Goal: Information Seeking & Learning: Learn about a topic

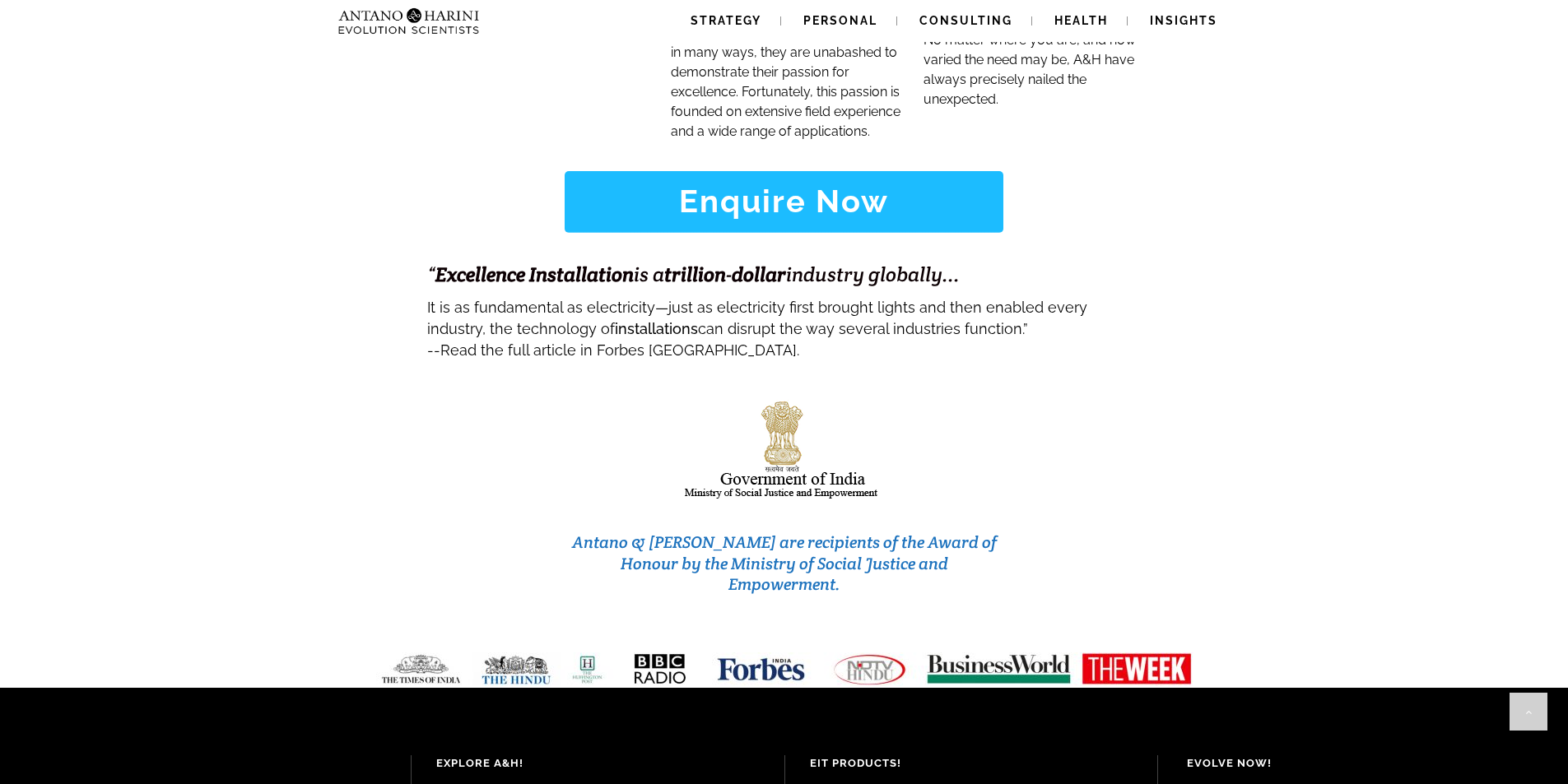
scroll to position [6893, 0]
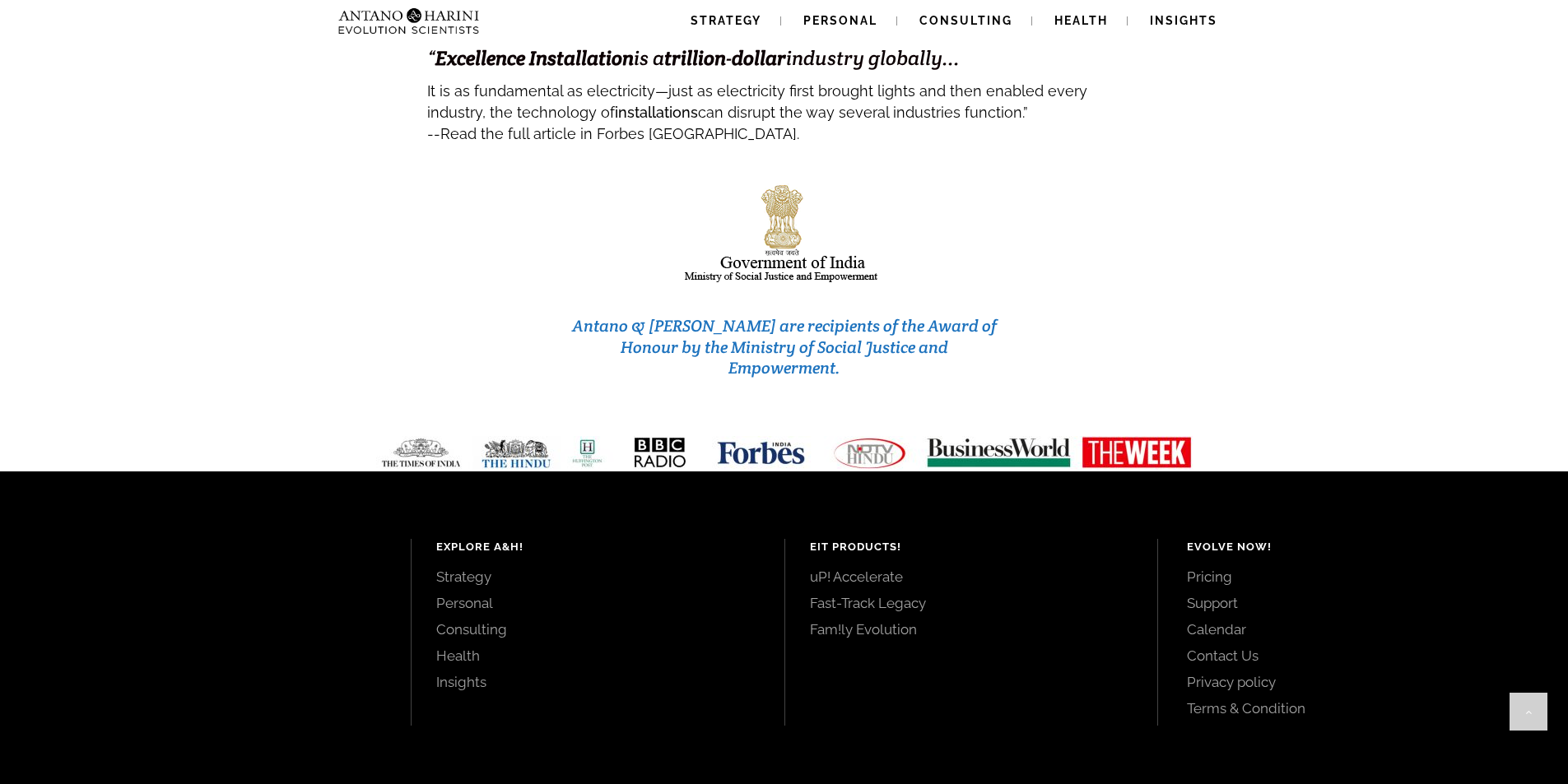
click at [444, 568] on link "Strategy" at bounding box center [598, 577] width 324 height 19
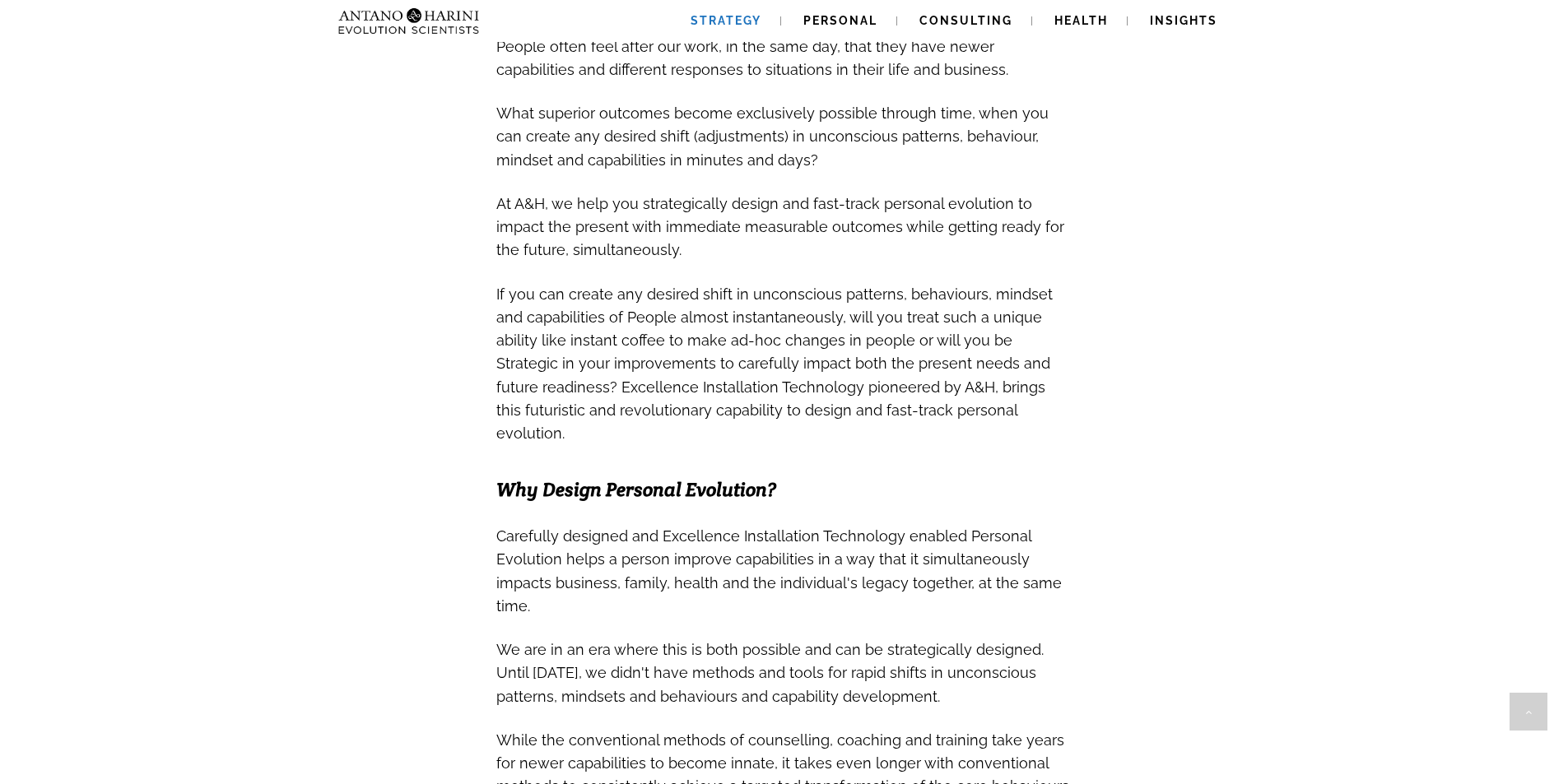
scroll to position [660, 0]
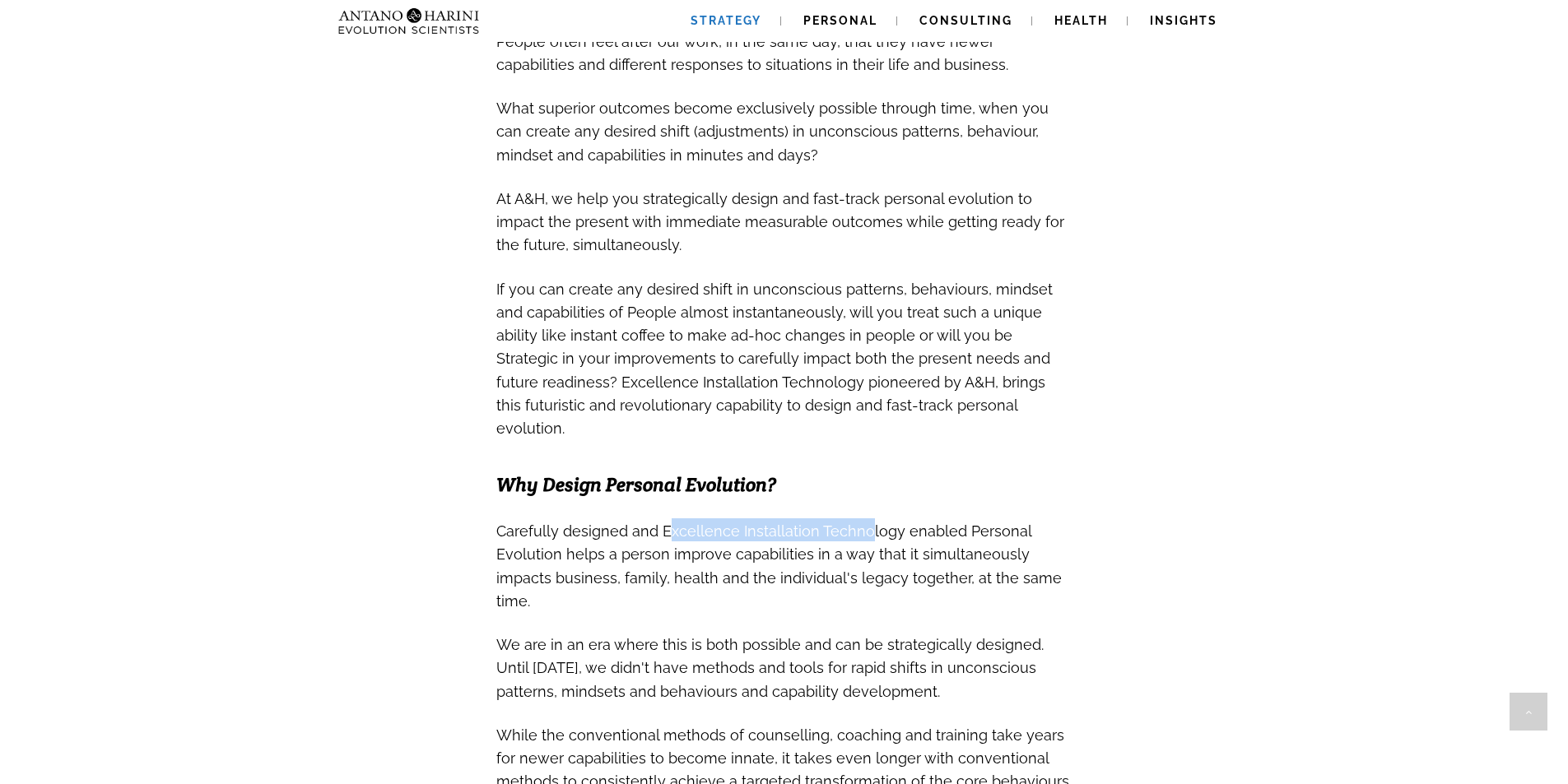
drag, startPoint x: 663, startPoint y: 478, endPoint x: 861, endPoint y: 478, distance: 198.0
click at [861, 523] on span "Carefully designed and Excellence Installation Technology enabled Personal Evol…" at bounding box center [779, 566] width 565 height 87
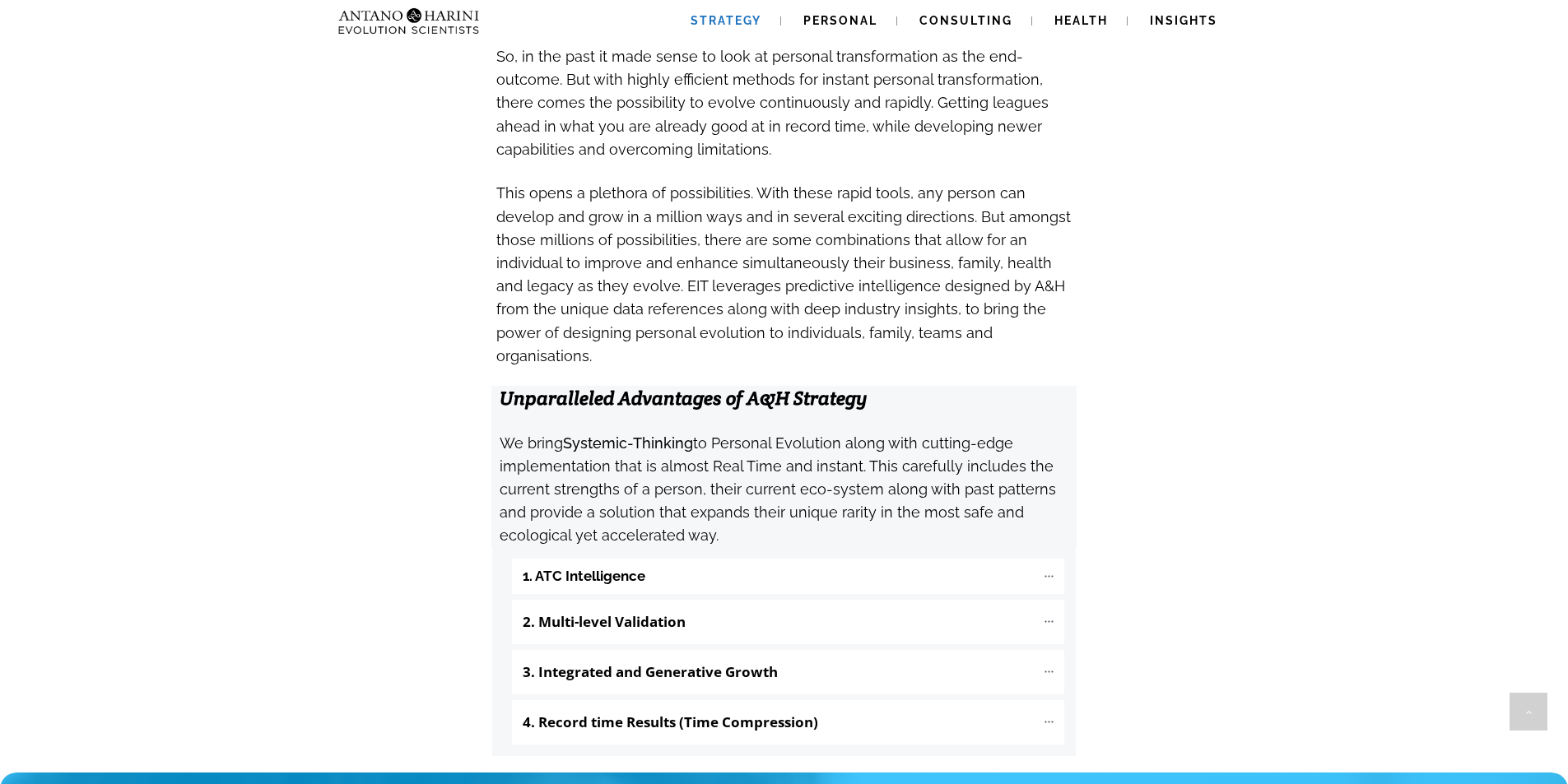
scroll to position [1453, 0]
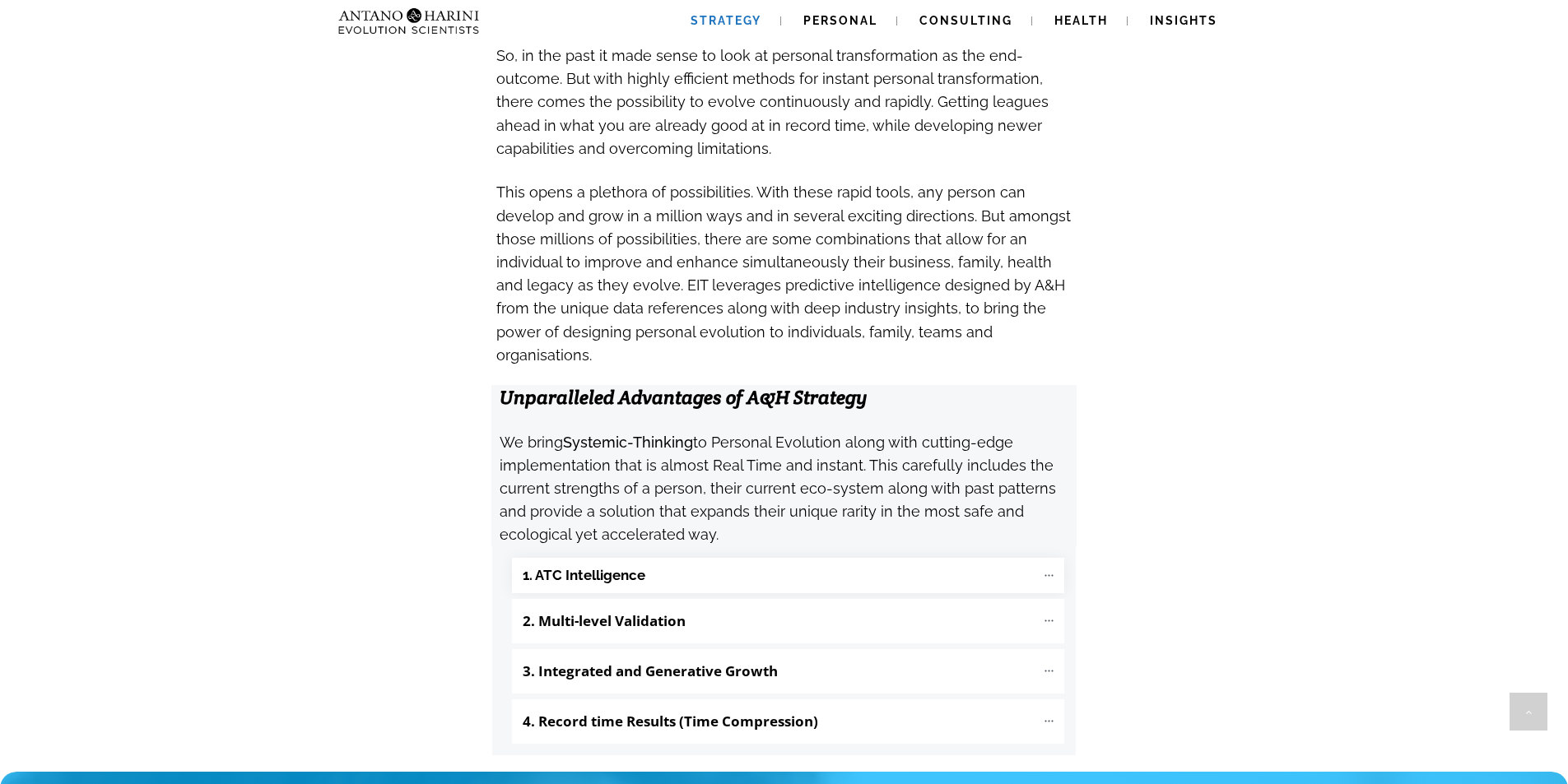
click at [615, 566] on b "1. ATC Intelligence" at bounding box center [584, 575] width 123 height 19
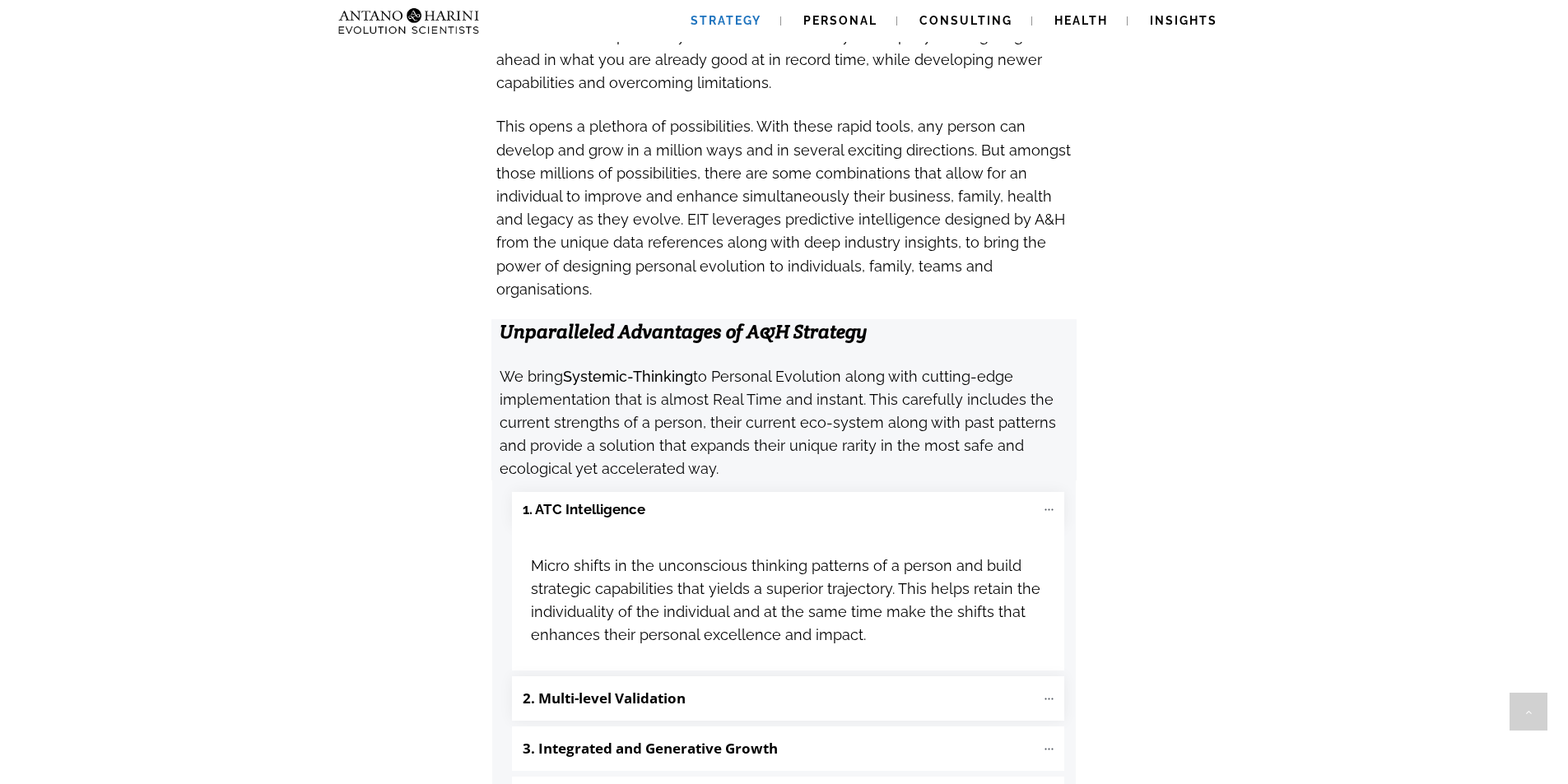
scroll to position [1520, 0]
click at [623, 688] on b "2. Multi-level Validation" at bounding box center [604, 697] width 163 height 19
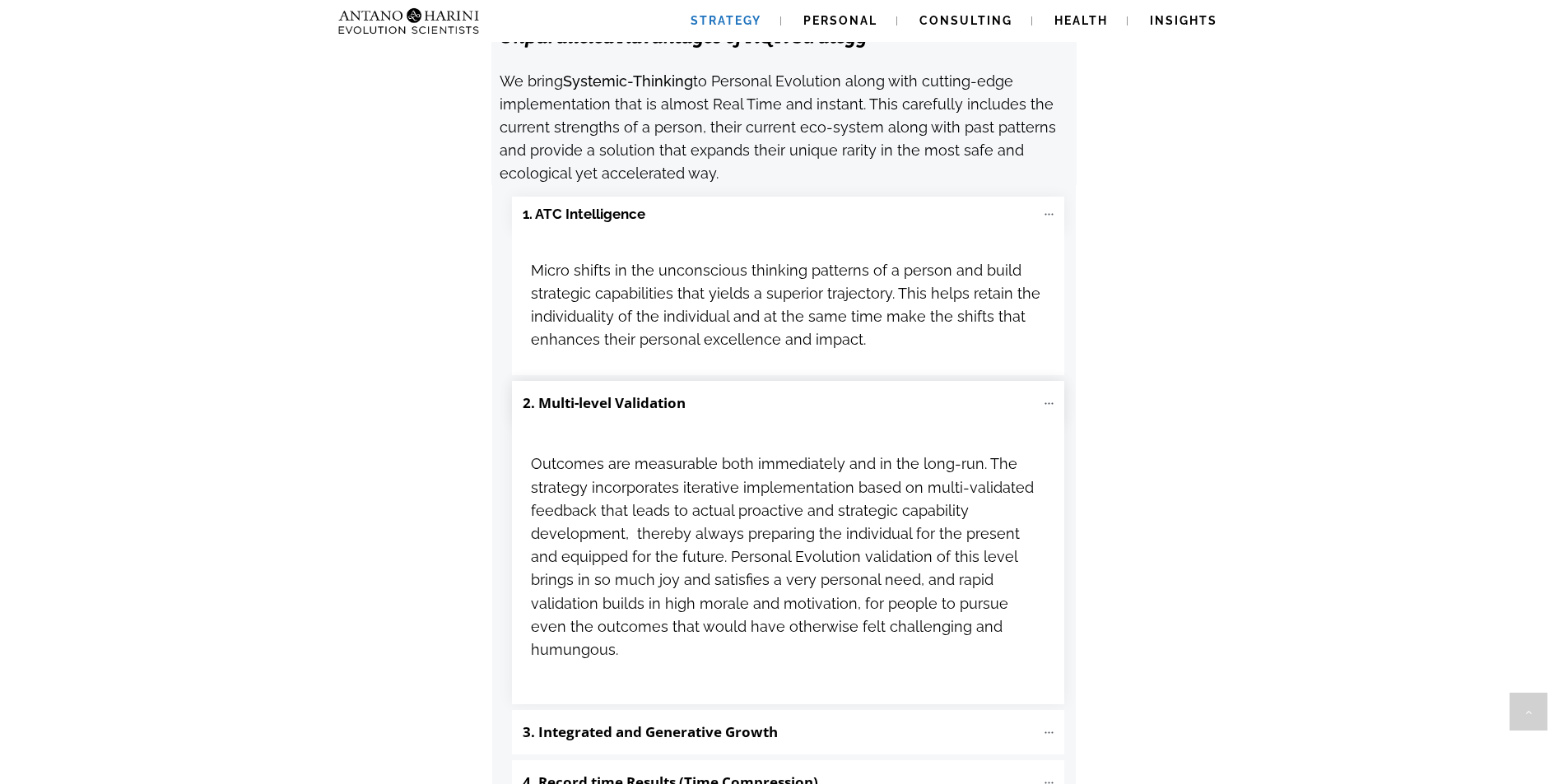
scroll to position [1817, 0]
click at [638, 721] on b "3. Integrated and Generative Growth" at bounding box center [650, 730] width 255 height 19
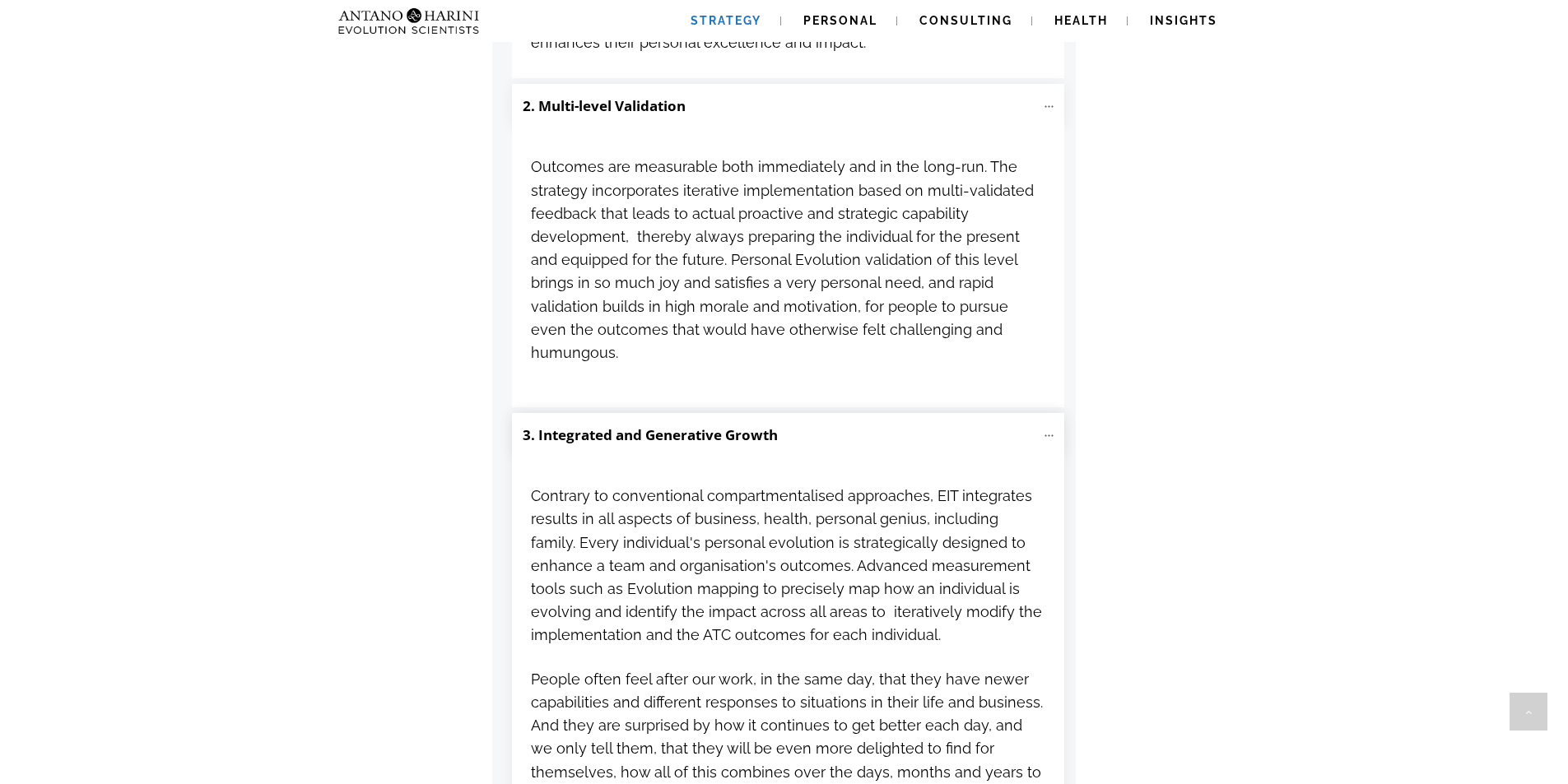
scroll to position [2113, 0]
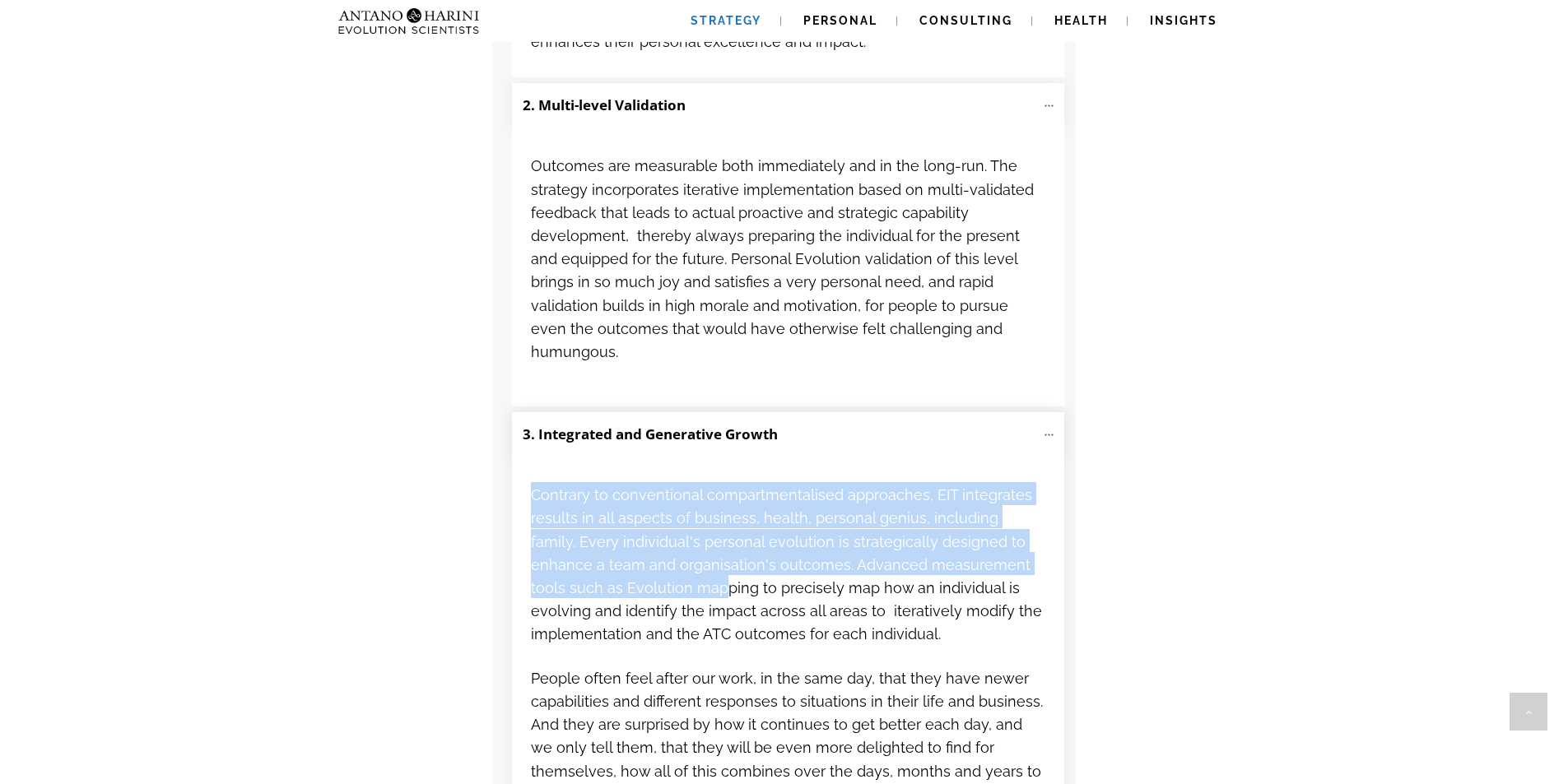
drag, startPoint x: 529, startPoint y: 466, endPoint x: 628, endPoint y: 466, distance: 99.0
click at [628, 466] on div "Contrary to conventional compartmentalised approaches, EIT integrates results i…" at bounding box center [788, 655] width 552 height 397
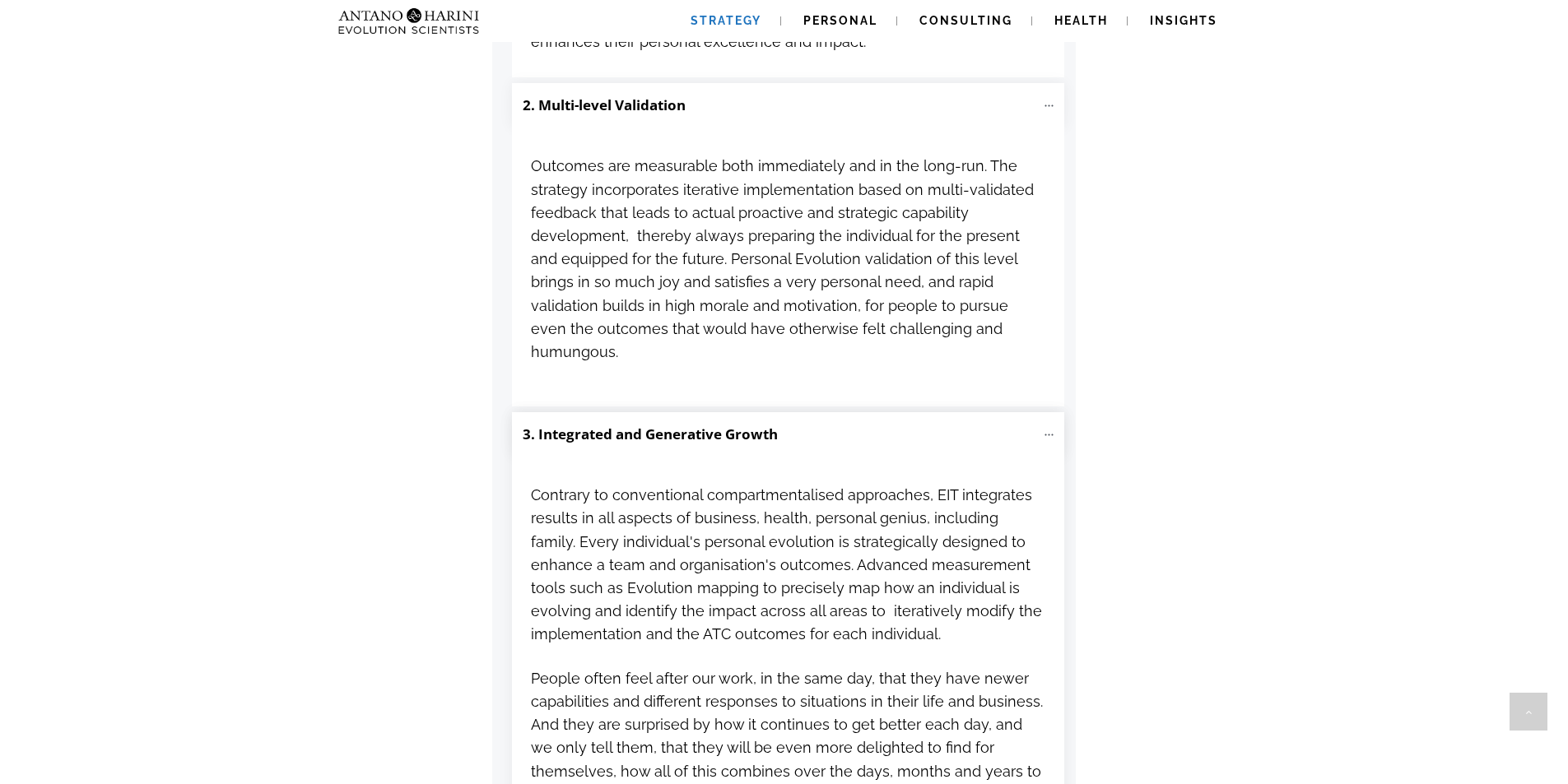
click at [835, 477] on span "Contrary to conventional compartmentalised approaches, EIT integrates results i…" at bounding box center [787, 561] width 511 height 168
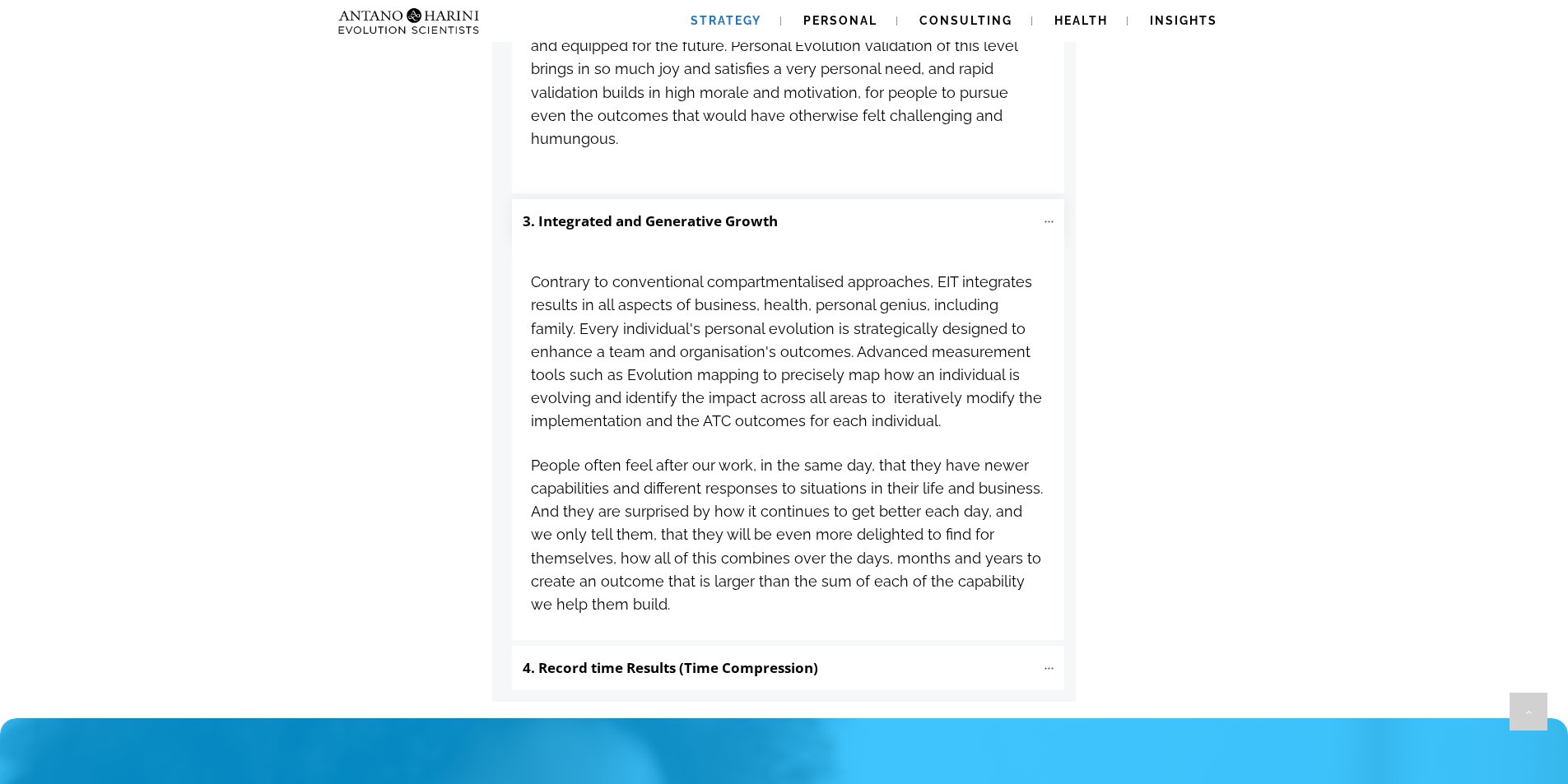
scroll to position [2328, 0]
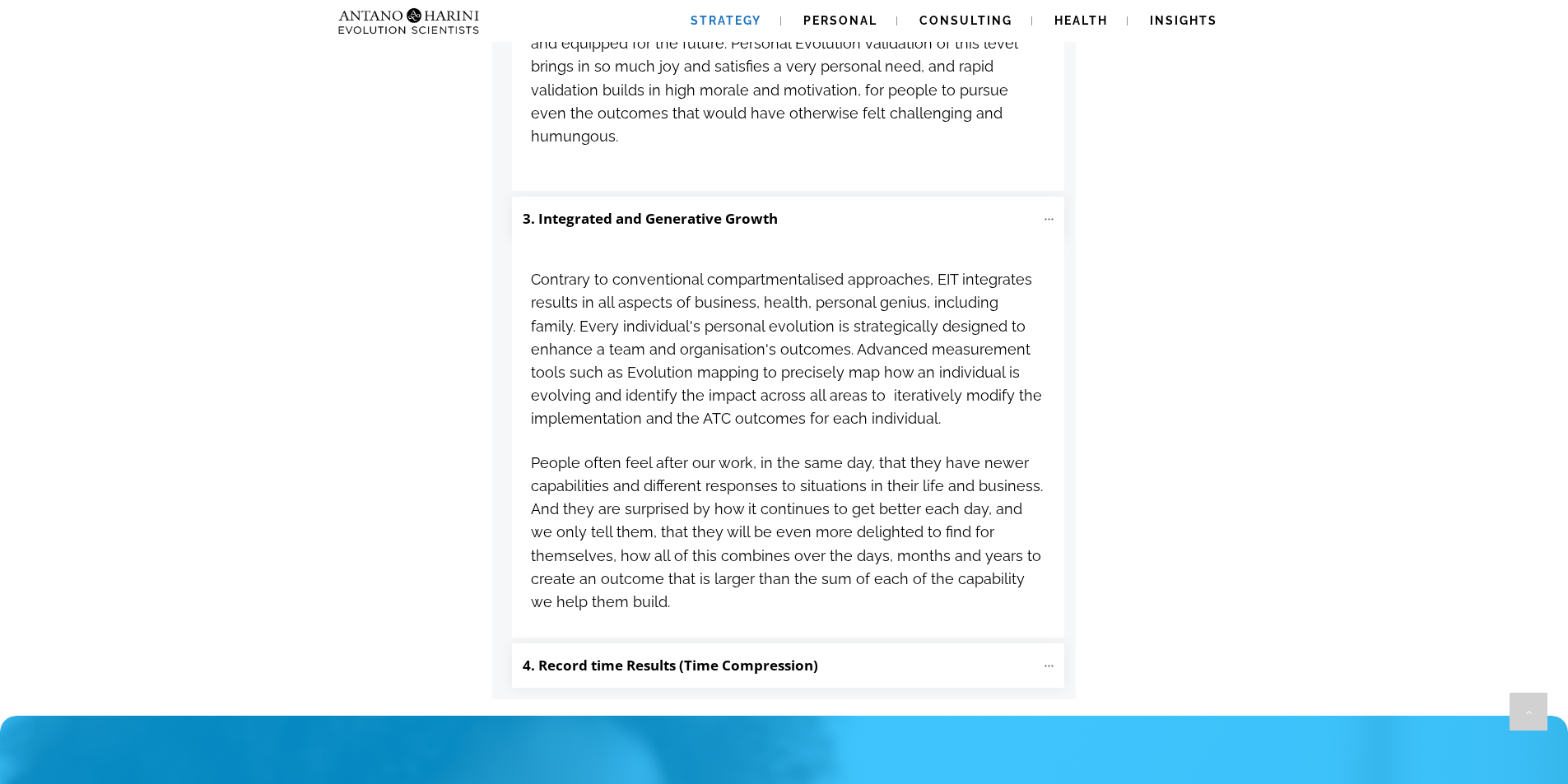
click at [638, 644] on "4. Record time Results (Time Compression)" at bounding box center [788, 666] width 552 height 44
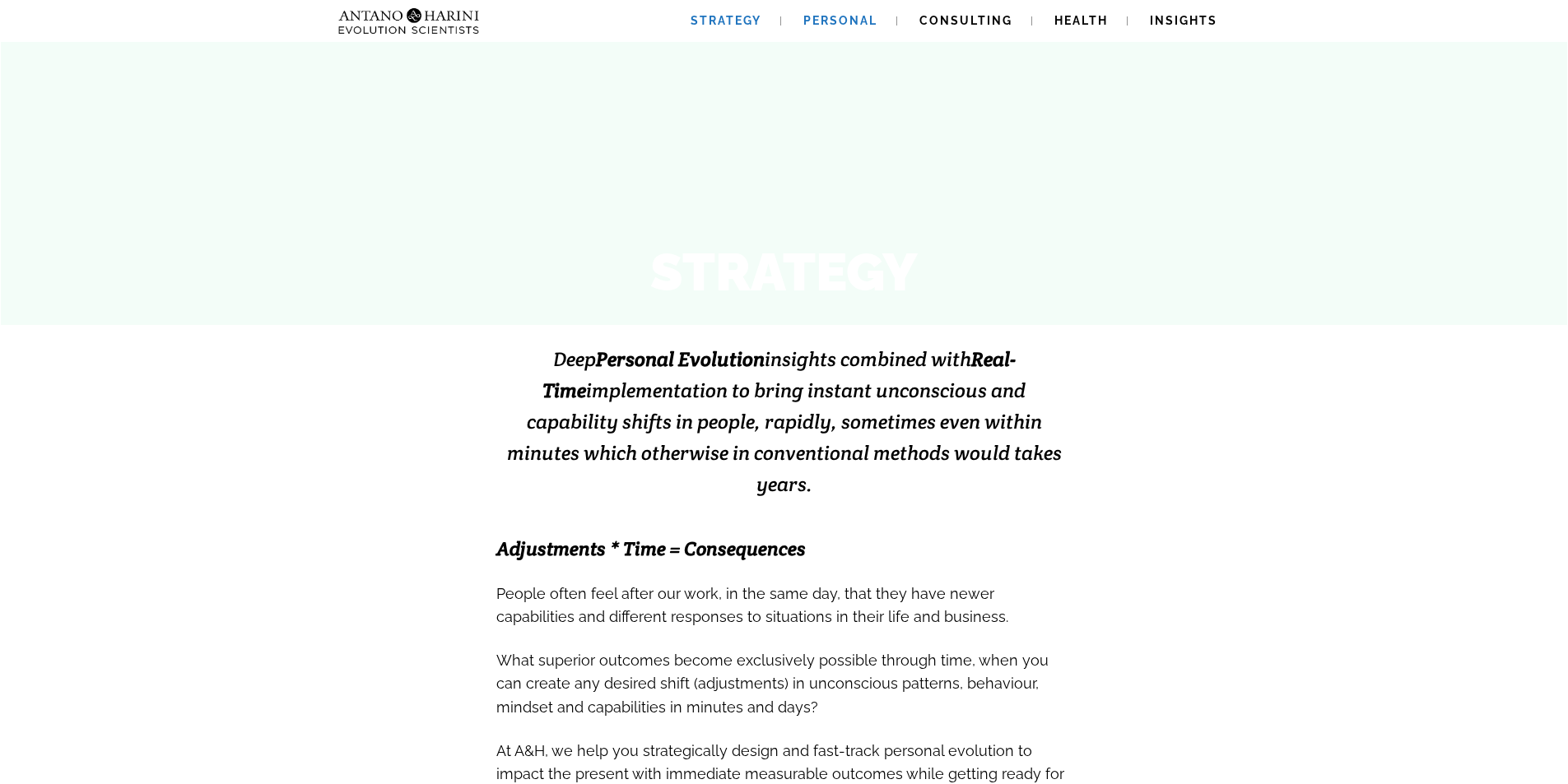
scroll to position [107, 0]
click at [851, 30] on link "Personal" at bounding box center [840, 21] width 114 height 42
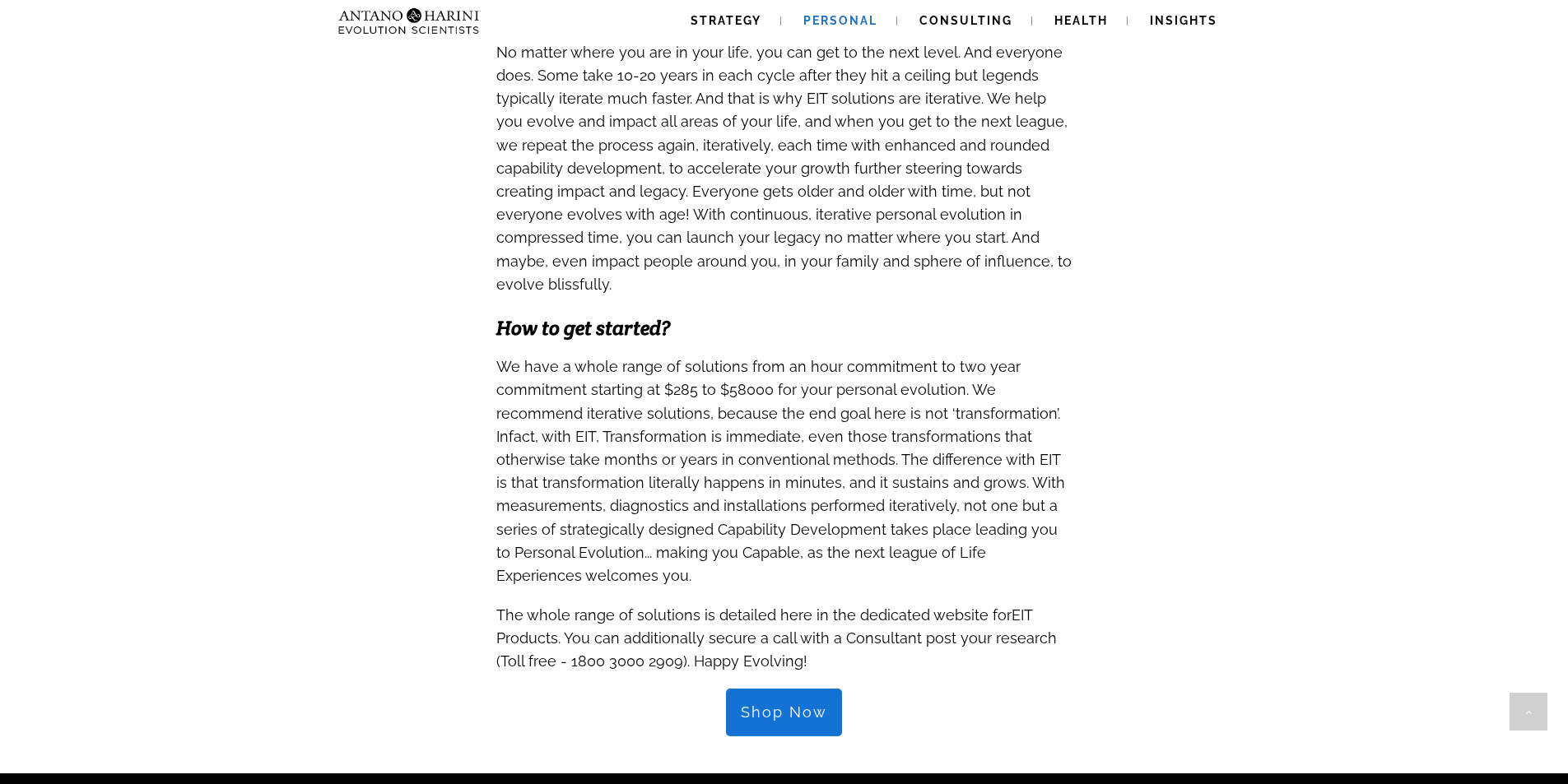
scroll to position [1357, 0]
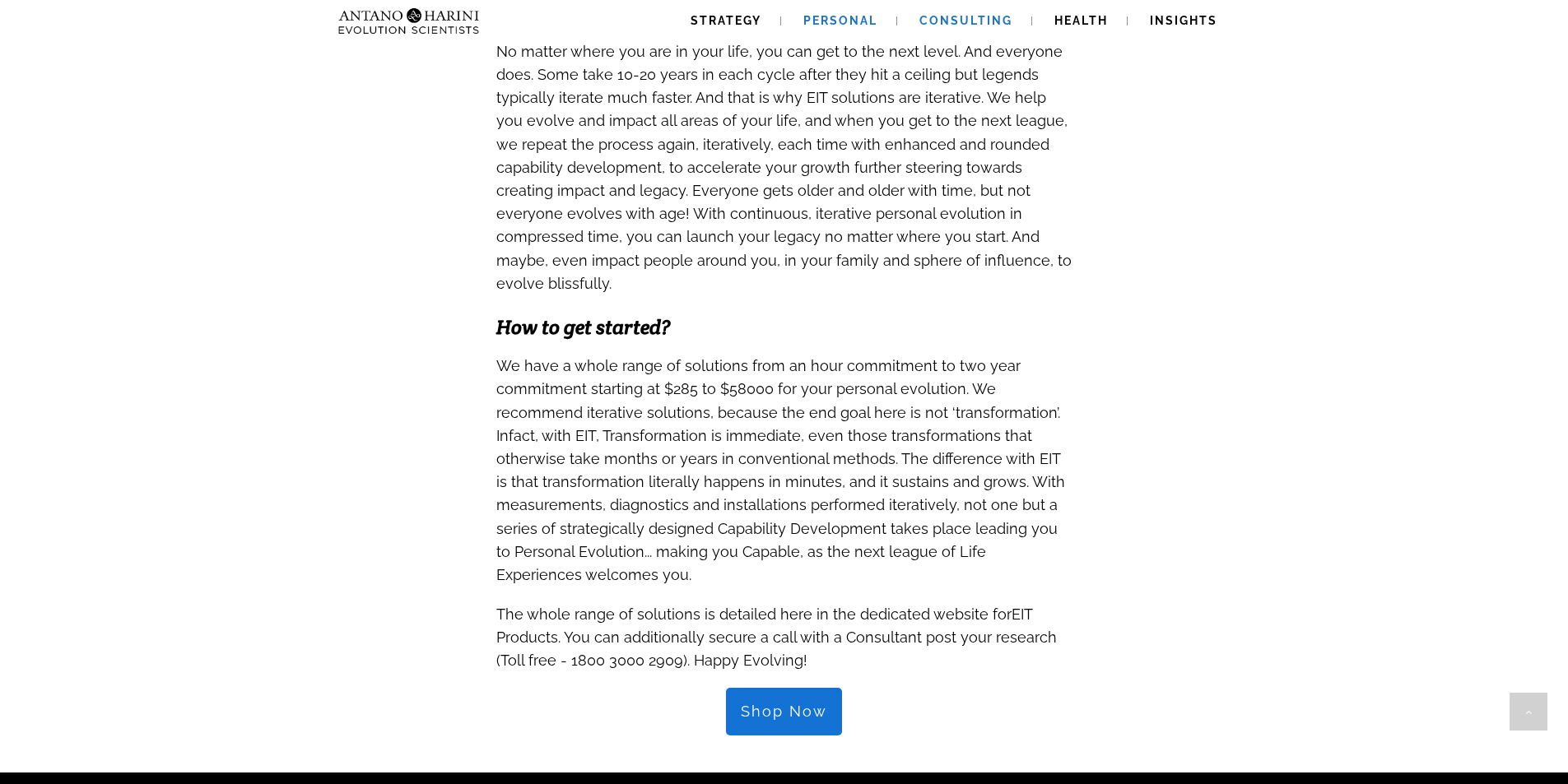
click at [989, 10] on link "Consulting" at bounding box center [966, 21] width 132 height 42
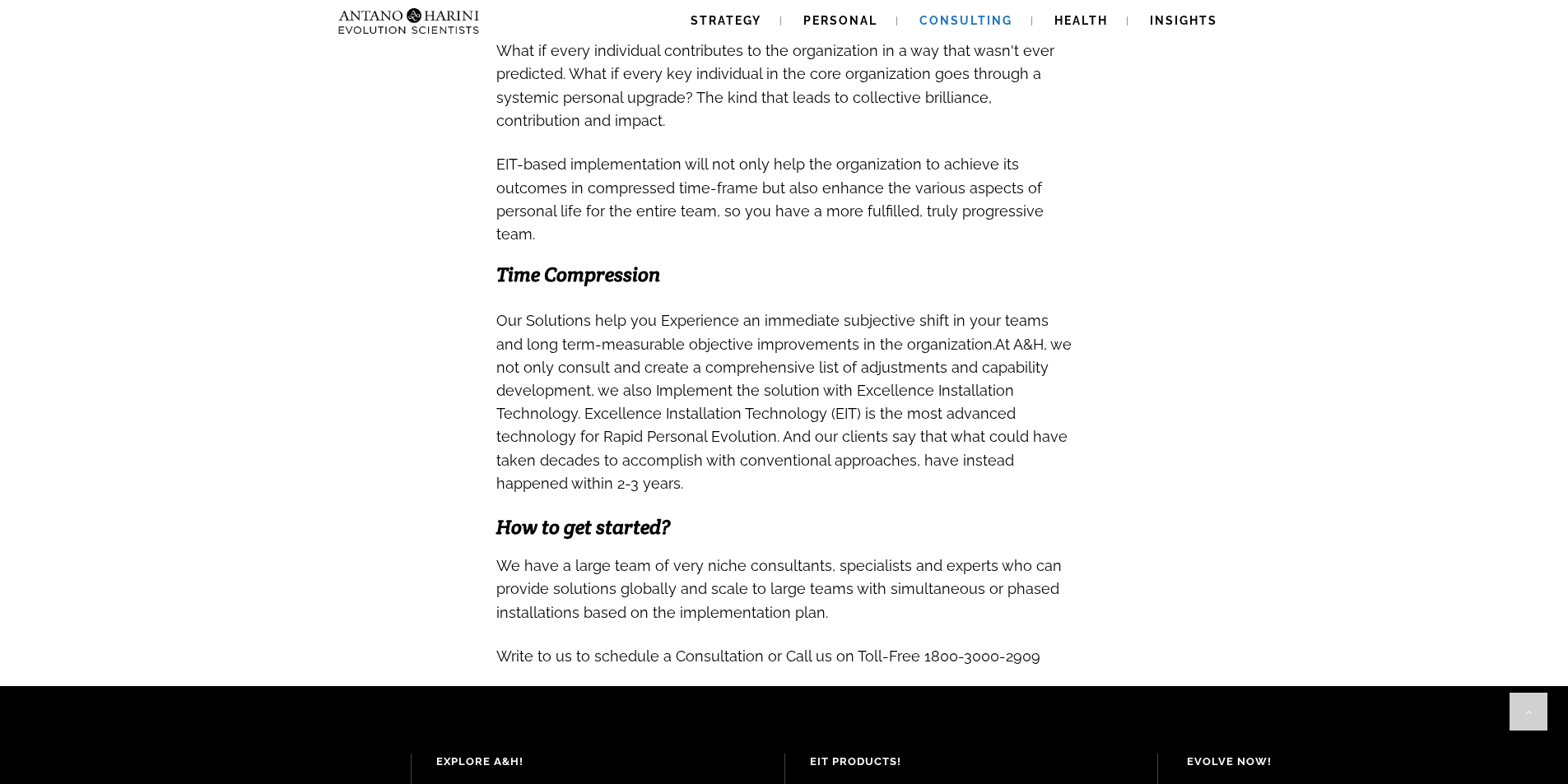
scroll to position [1372, 0]
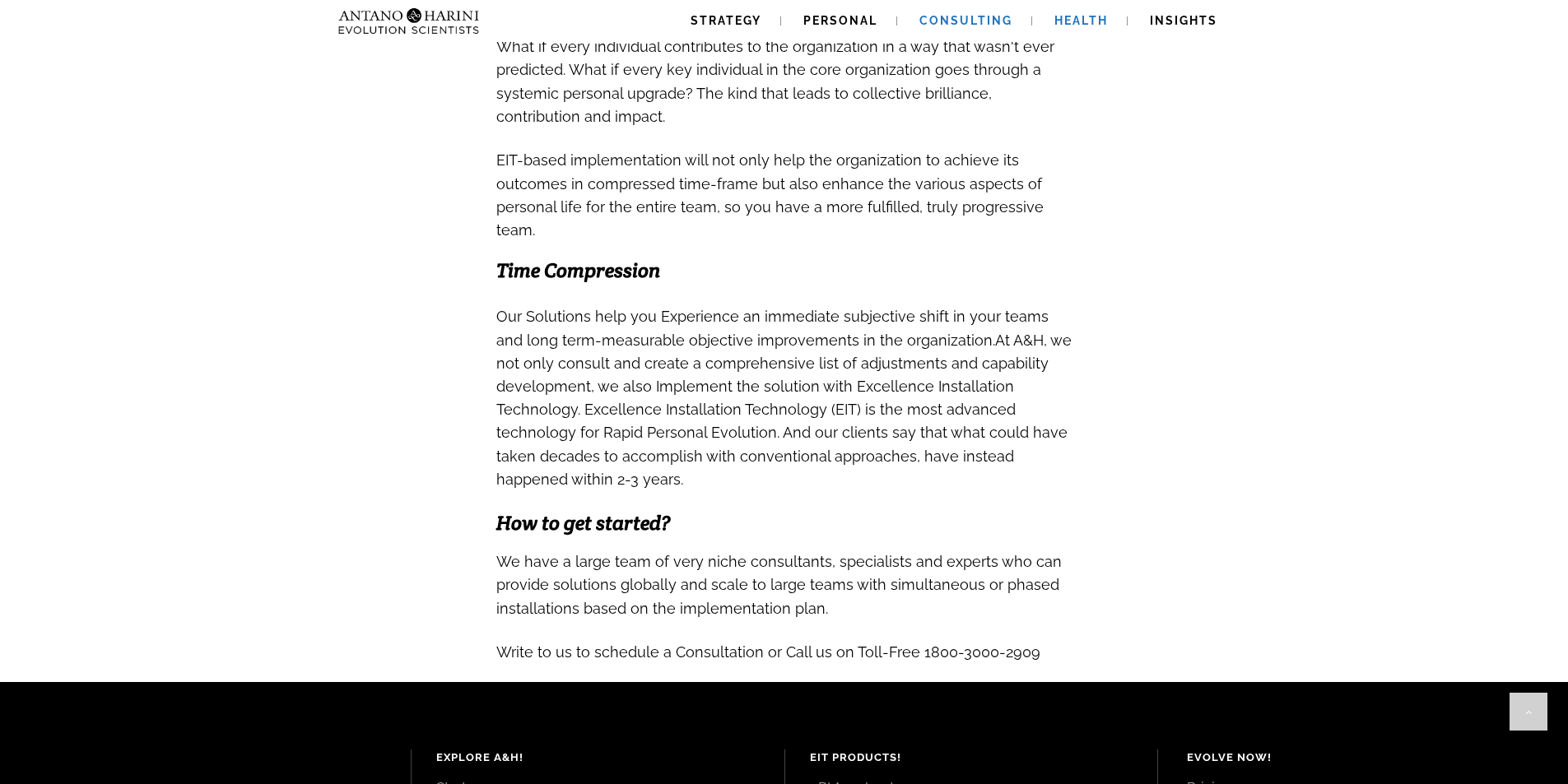
click at [1067, 14] on span "Health" at bounding box center [1081, 20] width 54 height 13
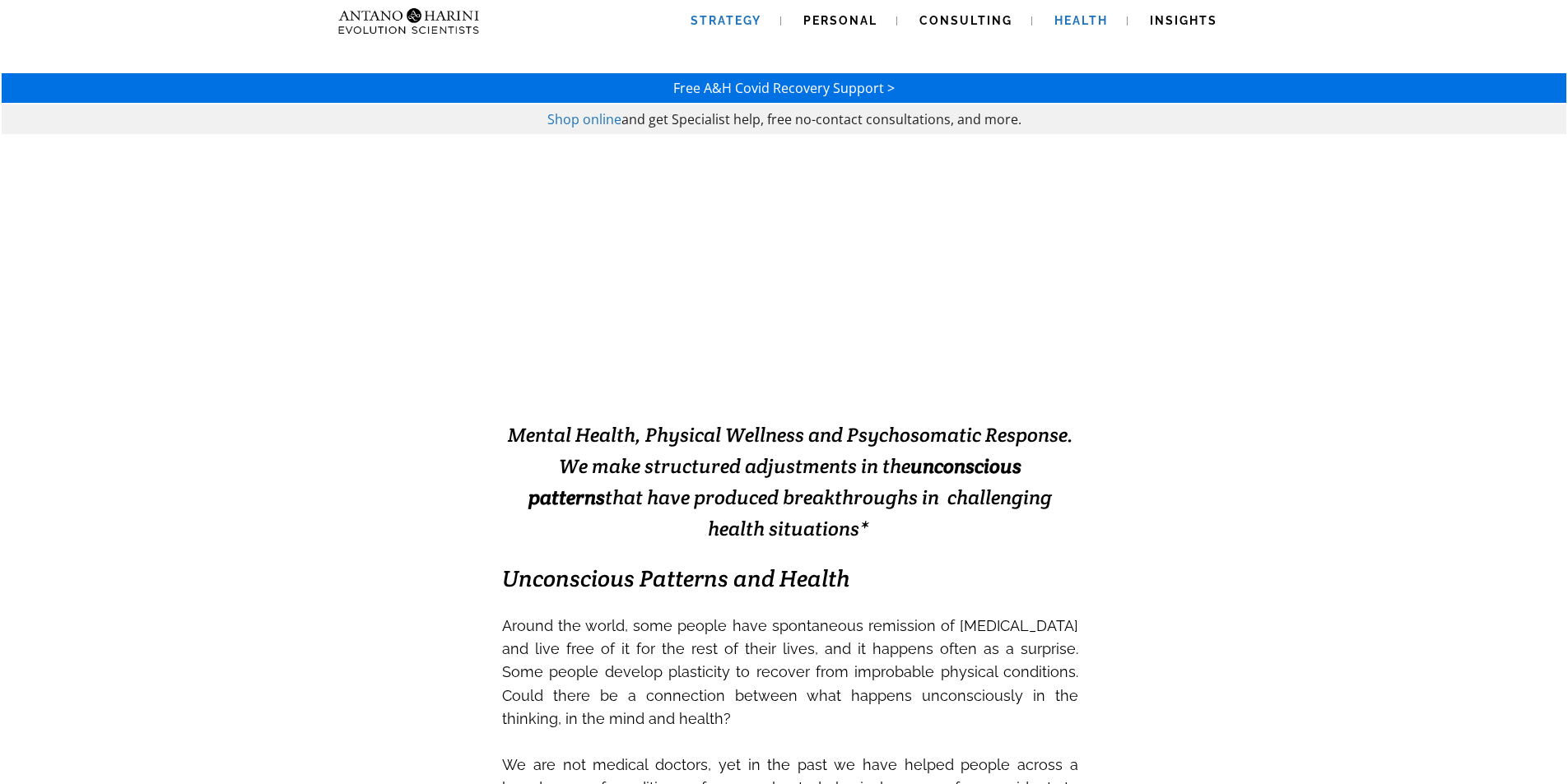
click at [747, 21] on span "Strategy" at bounding box center [726, 20] width 71 height 13
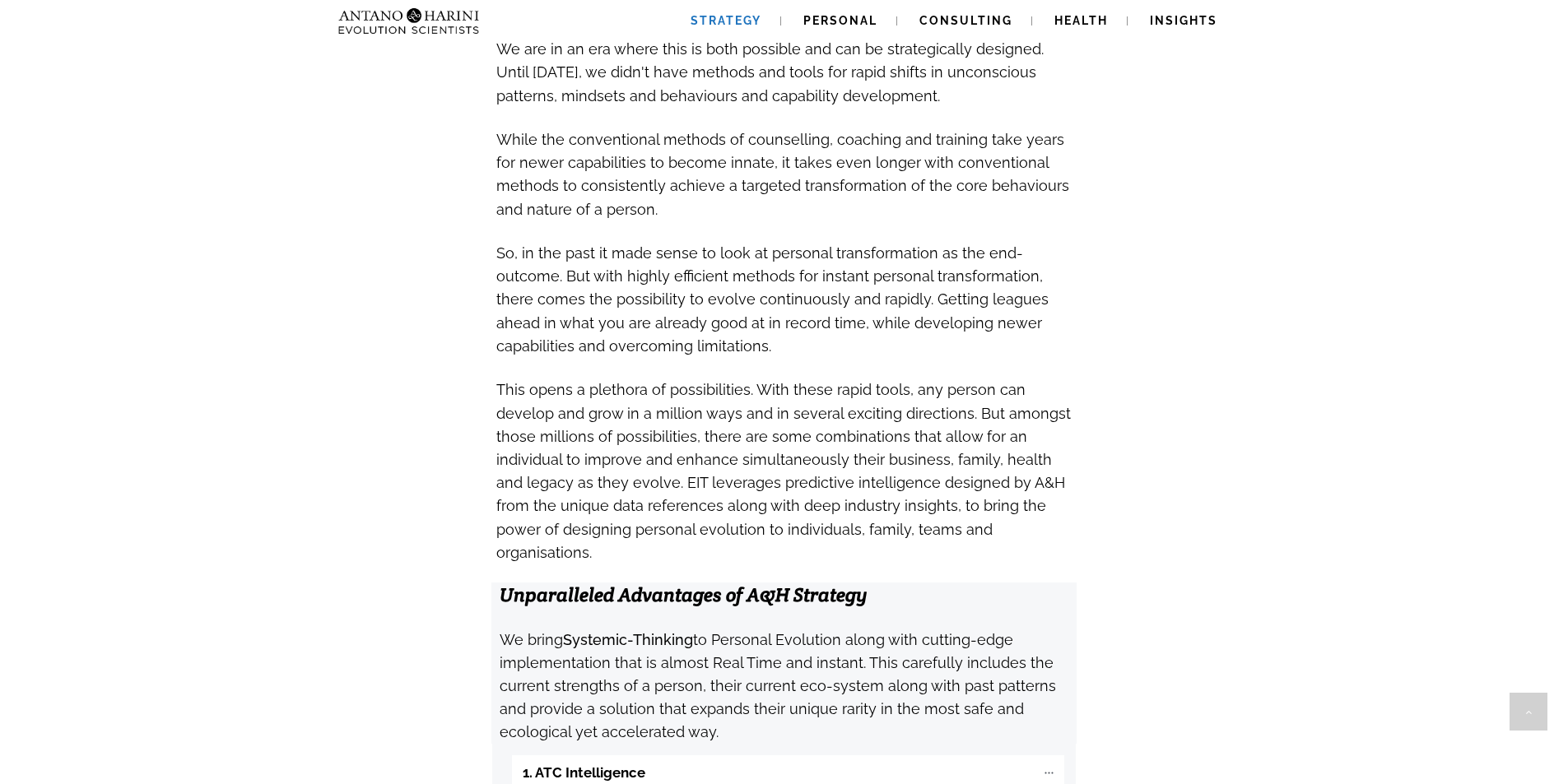
scroll to position [1400, 0]
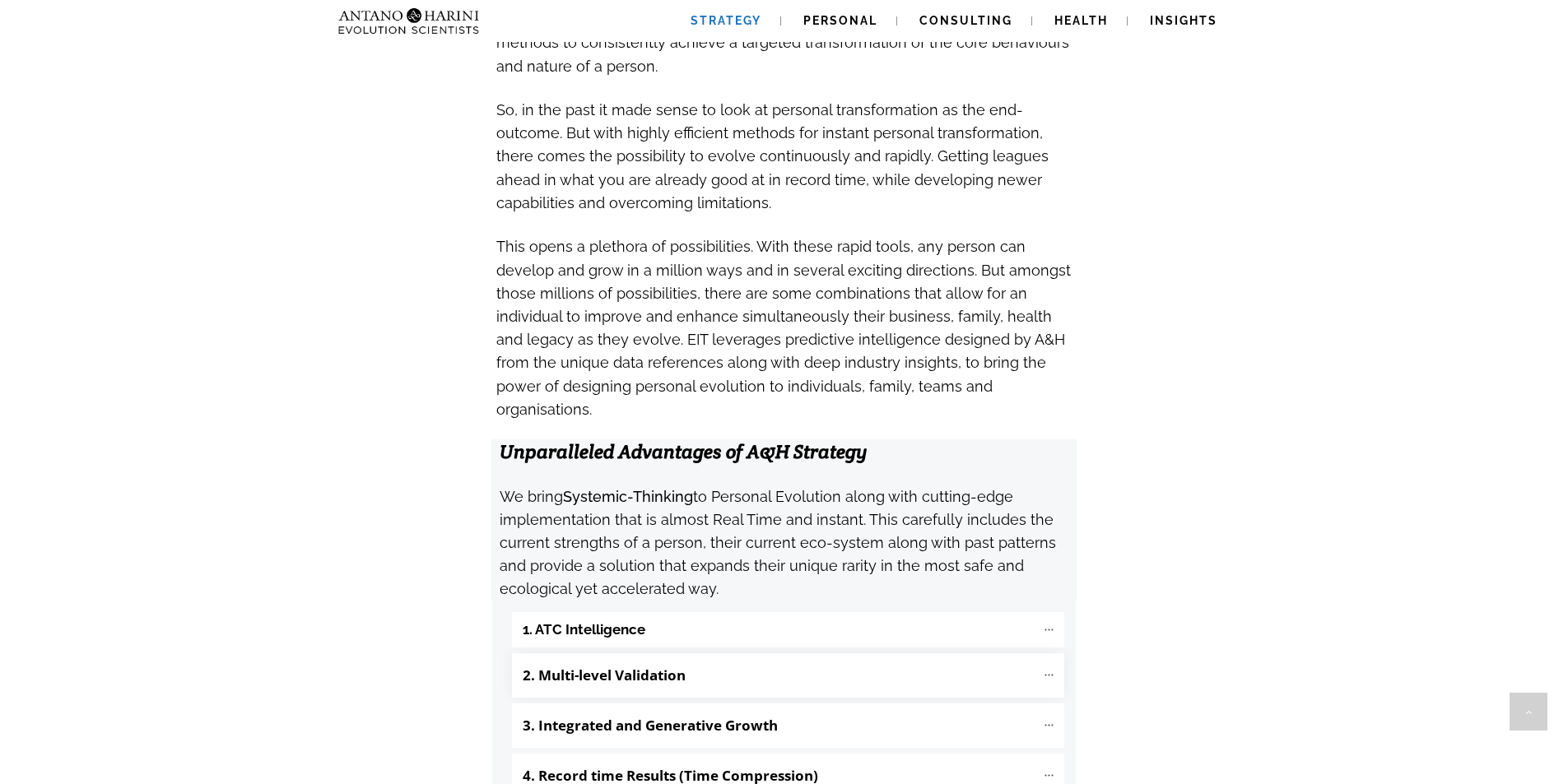
click at [630, 653] on "2. Multi-level Validation" at bounding box center [788, 676] width 552 height 44
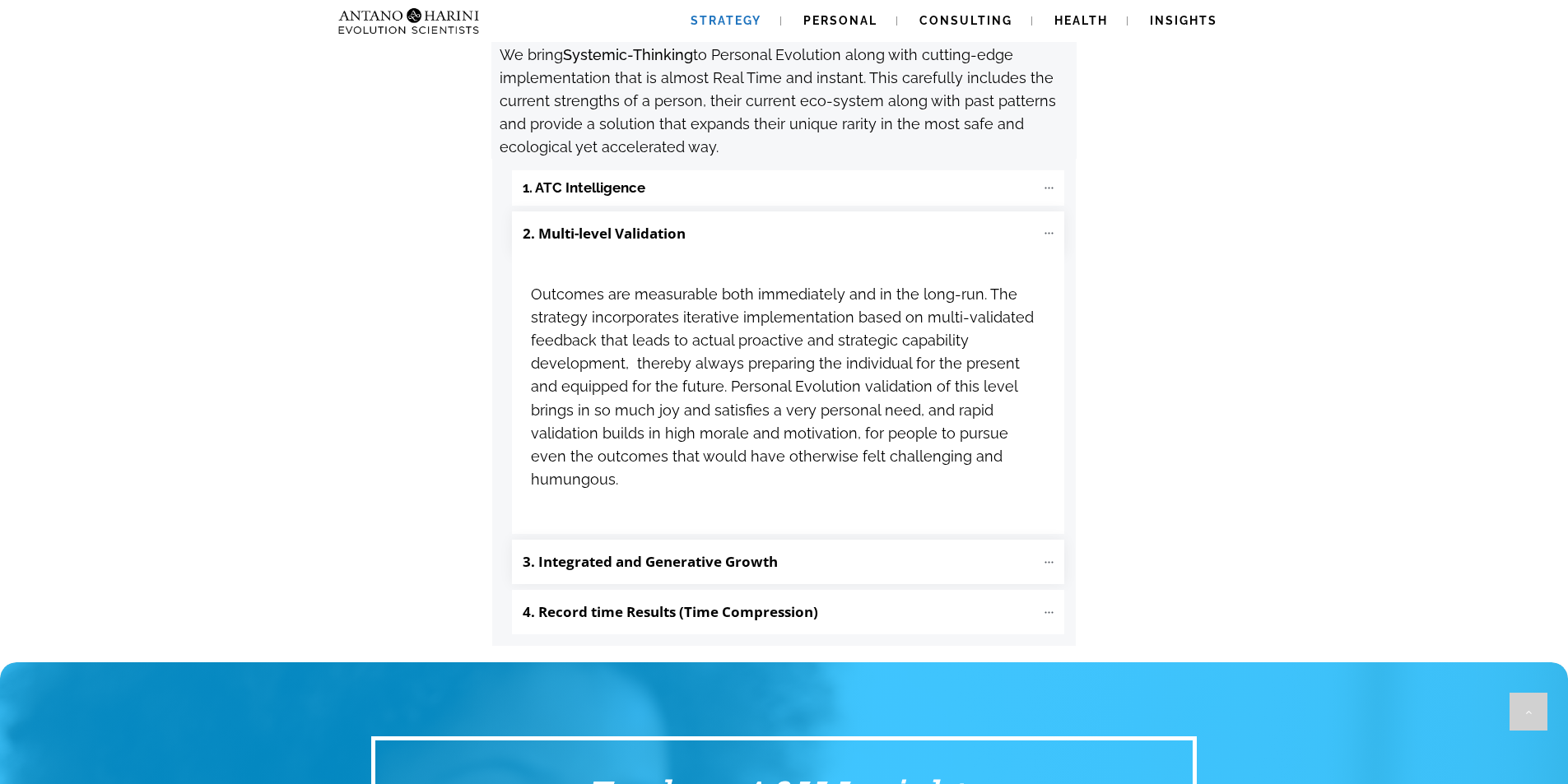
scroll to position [1844, 0]
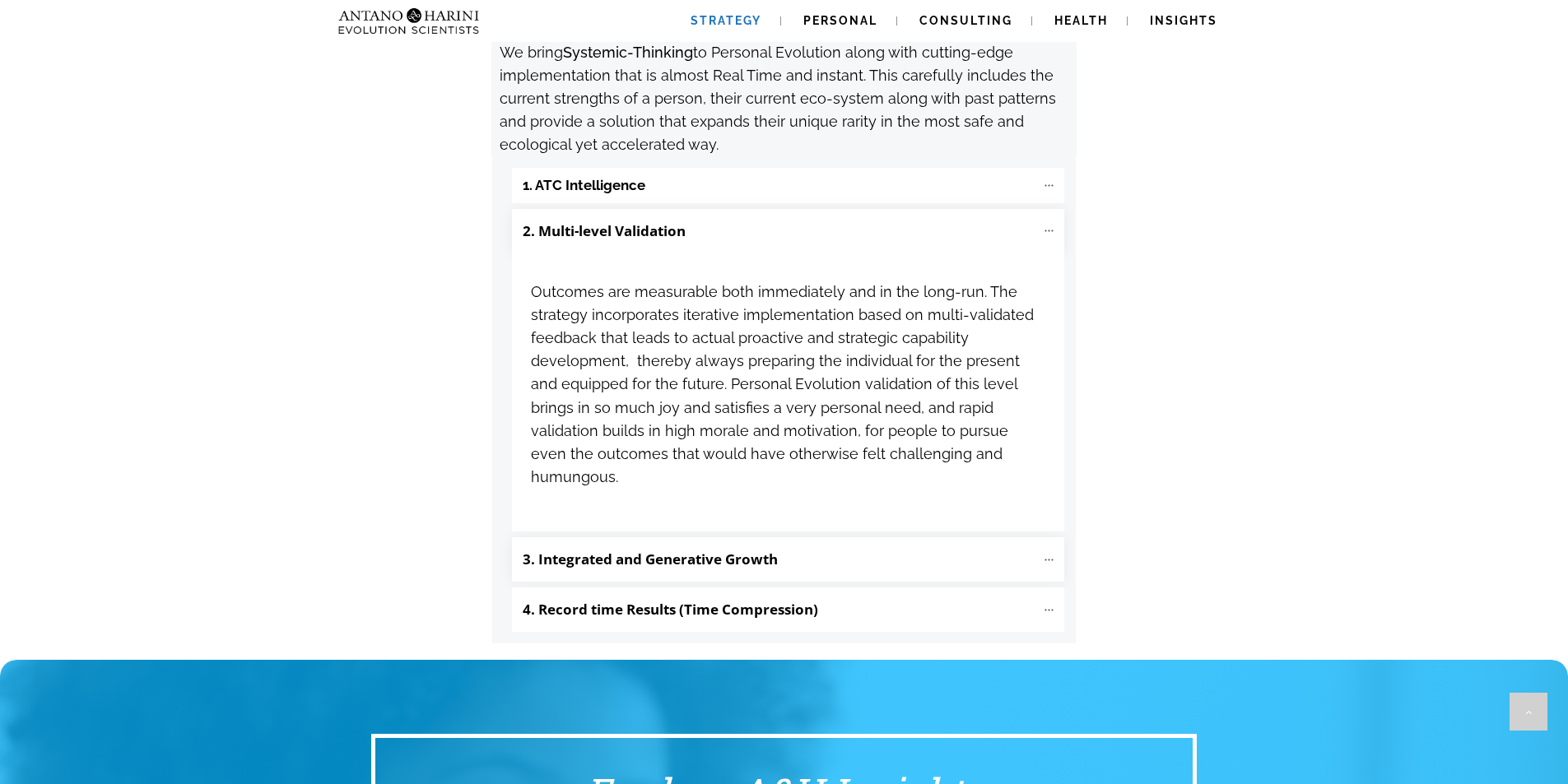
click at [668, 549] on b "3. Integrated and Generative Growth" at bounding box center [650, 558] width 255 height 19
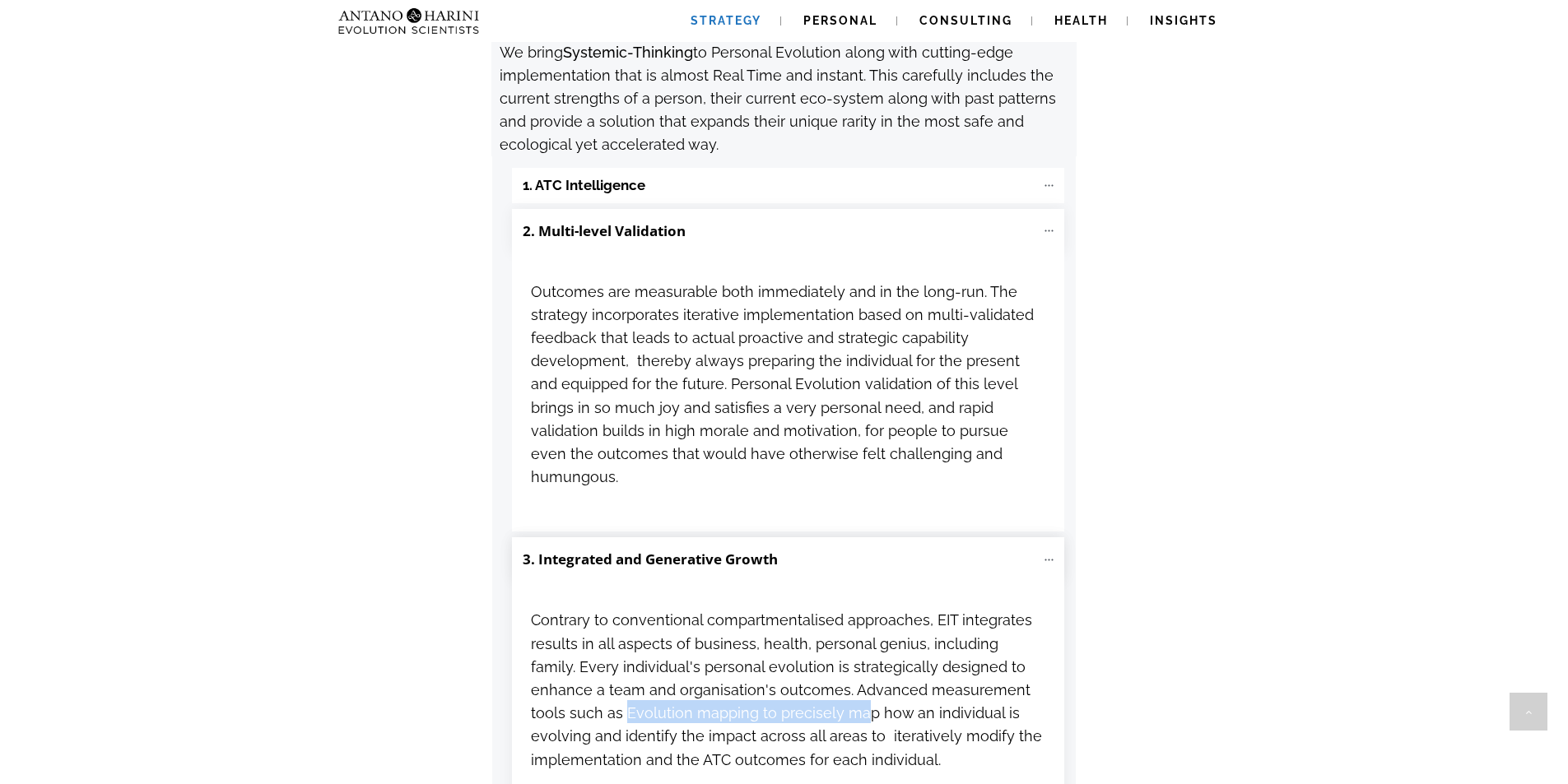
drag, startPoint x: 534, startPoint y: 586, endPoint x: 769, endPoint y: 589, distance: 235.0
click at [769, 611] on span "Contrary to conventional compartmentalised approaches, EIT integrates results i…" at bounding box center [787, 689] width 511 height 156
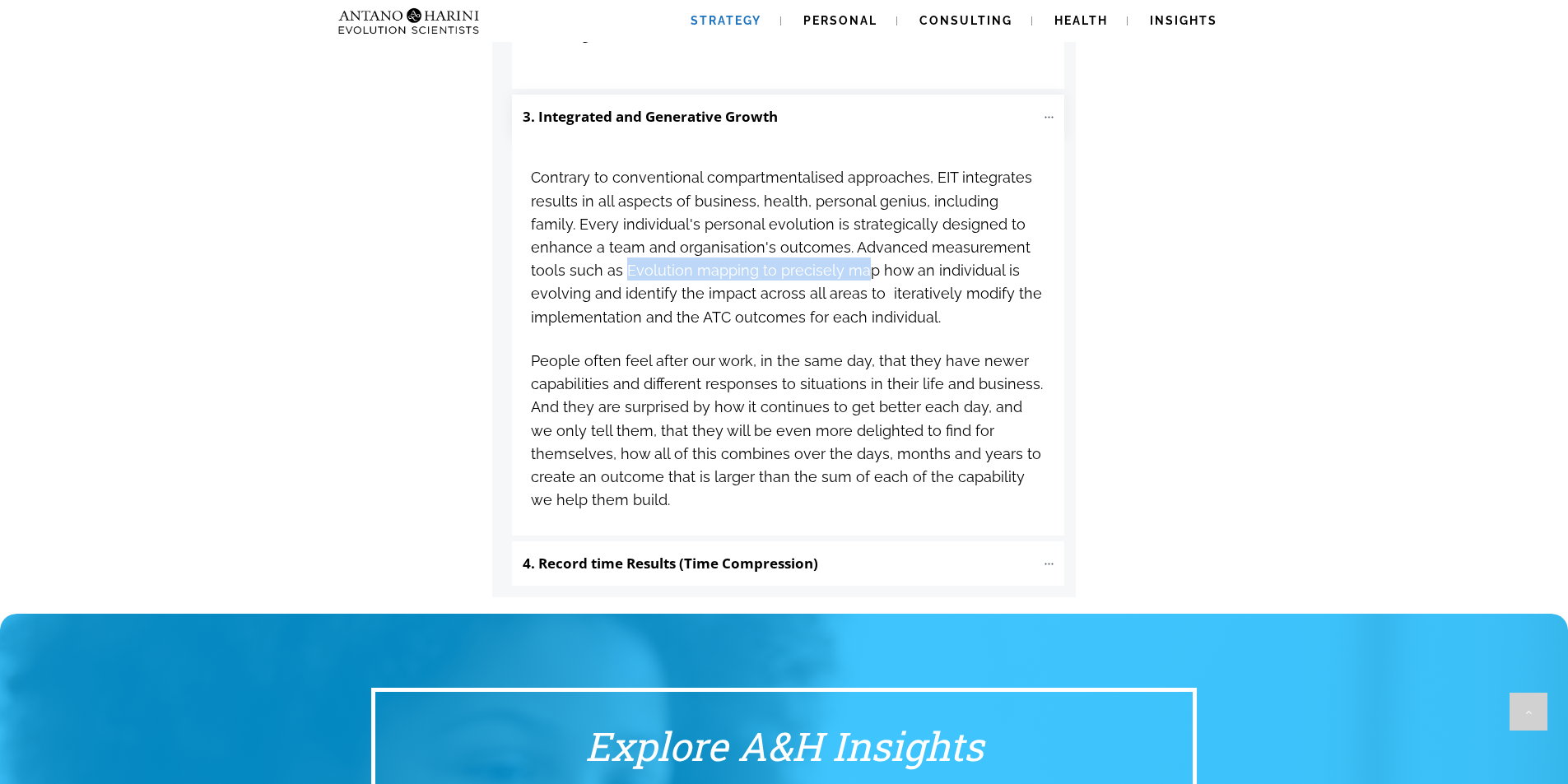
scroll to position [2289, 0]
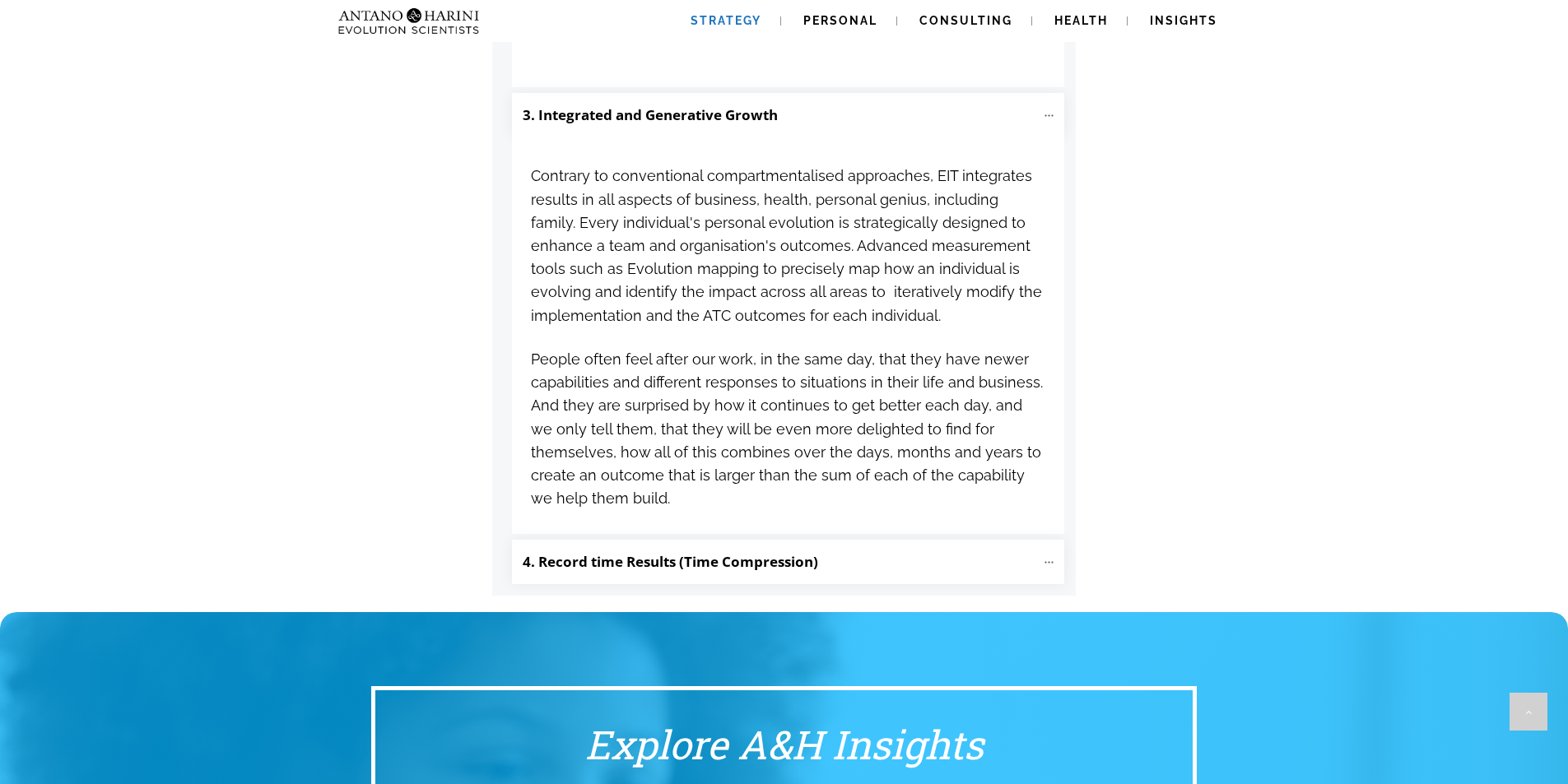
click at [658, 549] on p "4. Record time Results (Time Compression)" at bounding box center [779, 563] width 512 height 28
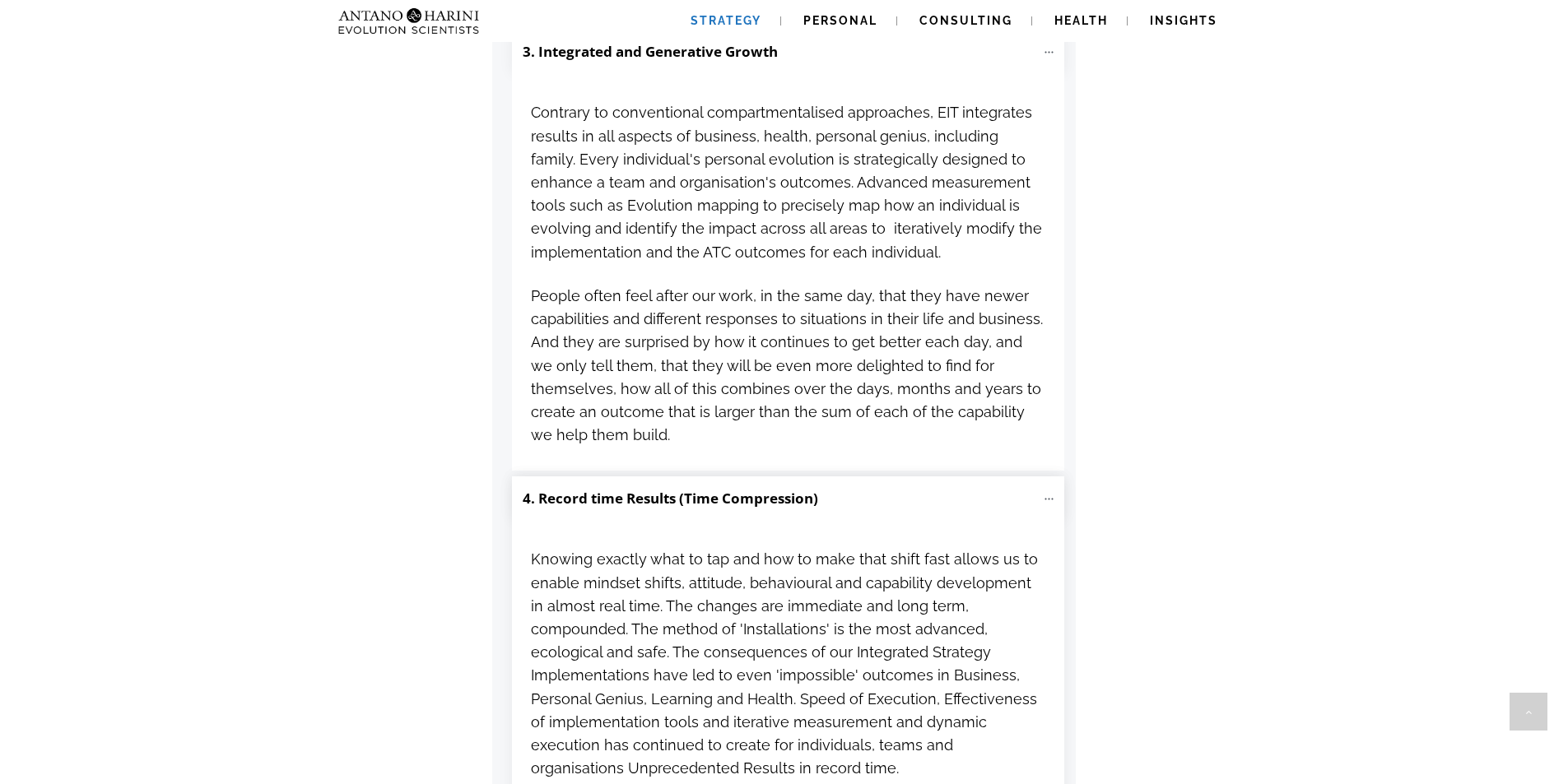
scroll to position [2355, 0]
